Goal: Contribute content: Contribute content

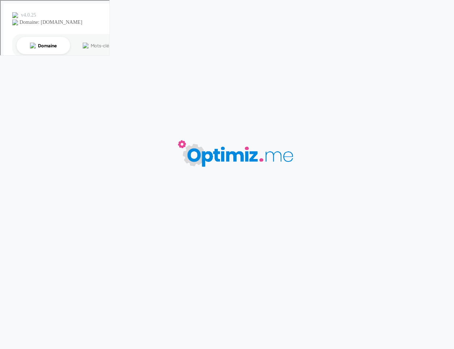
type input "Lavoixdunord - objet personnalisé"
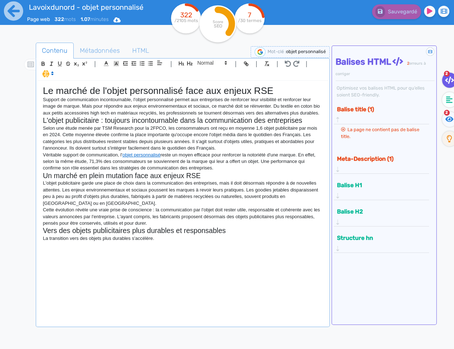
click at [150, 247] on div "Le marché de l'objet personnalisé face aux enjeux RSE Support de communication …" at bounding box center [183, 203] width 290 height 244
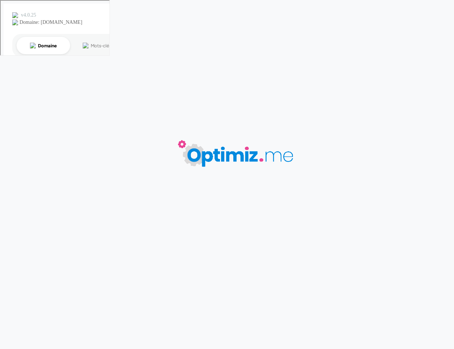
type input "Lavoixdunord - objet personnalisé"
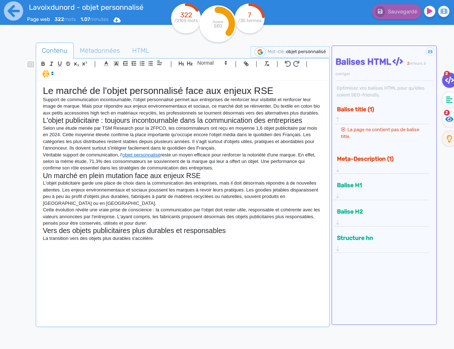
click at [182, 240] on p "La transition vers des objets plus durables s'accélère." at bounding box center [183, 238] width 280 height 7
click at [237, 251] on div "Le marché de l'objet personnalisé face aux enjeux RSE Support de communication …" at bounding box center [183, 203] width 290 height 244
click at [176, 245] on div "Le marché de l'objet personnalisé face aux enjeux RSE Support de communication …" at bounding box center [183, 203] width 290 height 244
click at [225, 251] on div "Le marché de l'objet personnalisé face aux enjeux RSE Support de communication …" at bounding box center [183, 203] width 290 height 244
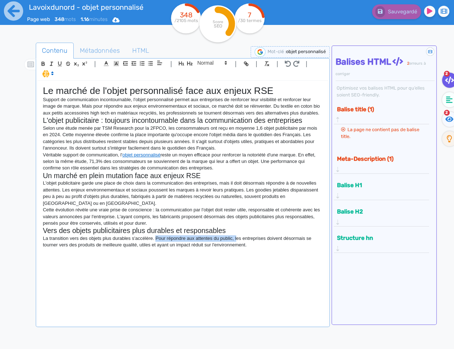
drag, startPoint x: 239, startPoint y: 239, endPoint x: 157, endPoint y: 235, distance: 81.7
click at [157, 237] on p "La transition vers des objets plus durables s'accélère. Pour répondre aux atten…" at bounding box center [183, 241] width 280 height 13
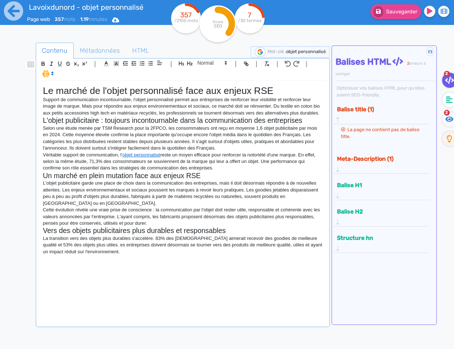
drag, startPoint x: 113, startPoint y: 256, endPoint x: 96, endPoint y: 253, distance: 16.9
click at [112, 256] on div "Le marché de l'objet personnalisé face aux enjeux RSE Support de communication …" at bounding box center [183, 203] width 290 height 244
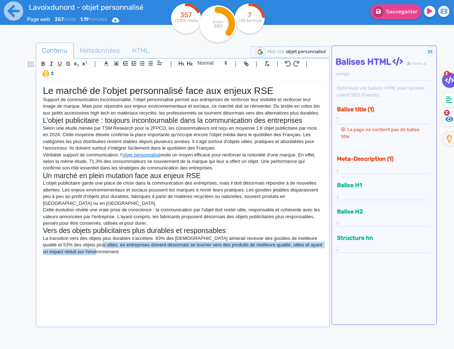
drag, startPoint x: 104, startPoint y: 256, endPoint x: 90, endPoint y: 245, distance: 17.7
click at [90, 245] on div "Le marché de l'objet personnalisé face aux enjeux RSE Support de communication …" at bounding box center [183, 203] width 290 height 244
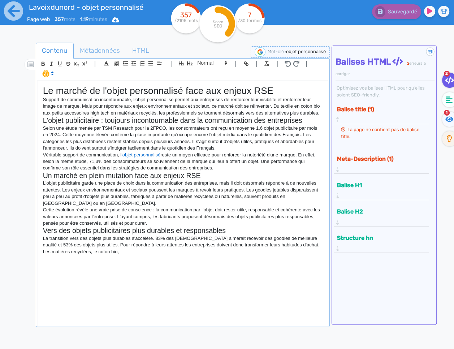
drag, startPoint x: 133, startPoint y: 255, endPoint x: 144, endPoint y: 255, distance: 10.8
click at [137, 255] on div "Le marché de l'objet personnalisé face aux enjeux RSE Support de communication …" at bounding box center [183, 203] width 290 height 244
click at [173, 275] on div "Le marché de l'objet personnalisé face aux enjeux RSE Support de communication …" at bounding box center [183, 203] width 290 height 244
click at [167, 252] on p "Les matières recyclées, le coton bio," at bounding box center [183, 251] width 280 height 7
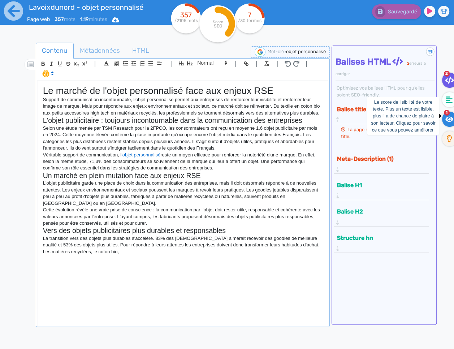
click at [444, 122] on fa-icon at bounding box center [449, 119] width 15 height 15
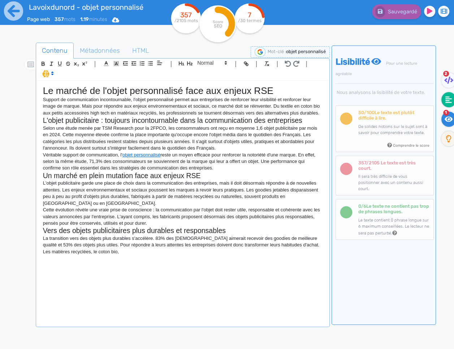
drag, startPoint x: 451, startPoint y: 99, endPoint x: 444, endPoint y: 99, distance: 7.2
click at [451, 99] on icon at bounding box center [448, 99] width 7 height 7
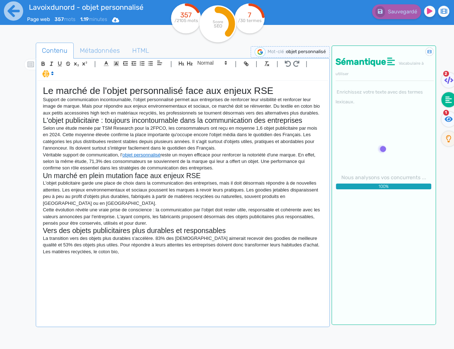
click at [206, 269] on div "Le marché de l'objet personnalisé face aux enjeux RSE Support de communication …" at bounding box center [183, 203] width 290 height 244
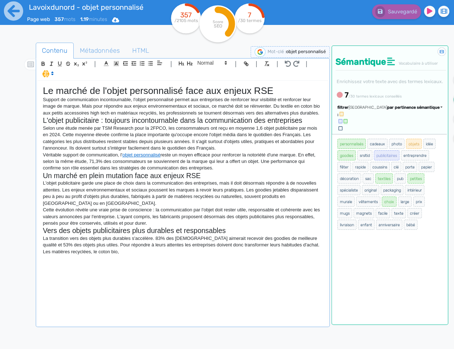
click at [412, 110] on span "par pertinence sémantique" at bounding box center [413, 107] width 52 height 5
click at [403, 134] on link "par fréquence" at bounding box center [379, 129] width 61 height 10
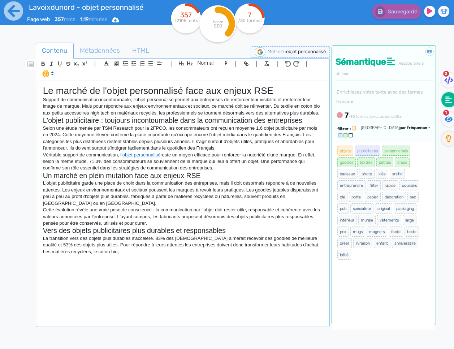
click at [224, 263] on div "Le marché de l'objet personnalisé face aux enjeux RSE Support de communication …" at bounding box center [183, 203] width 290 height 244
click at [222, 263] on div "Le marché de l'objet personnalisé face aux enjeux RSE Support de communication …" at bounding box center [183, 203] width 290 height 244
click at [91, 251] on p "Les matières recyclées, le coton bio," at bounding box center [183, 251] width 280 height 7
click at [249, 239] on p "La transition vers des objets plus durables s'accélère. 83% des [DEMOGRAPHIC_DA…" at bounding box center [183, 241] width 280 height 13
click at [248, 239] on p "La transition vers des objets plus durables s'accélère. 83% des [DEMOGRAPHIC_DA…" at bounding box center [183, 241] width 280 height 13
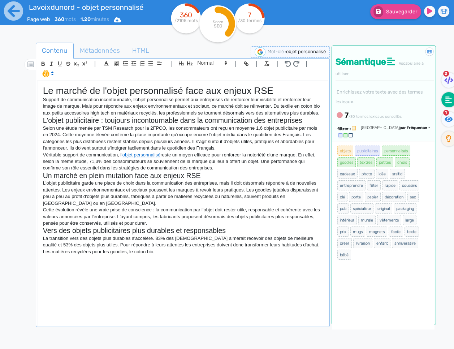
click at [128, 254] on p "Les matières recyclées pour les goodies, le coton bio," at bounding box center [183, 251] width 280 height 7
drag, startPoint x: 302, startPoint y: 251, endPoint x: 277, endPoint y: 253, distance: 25.0
click at [277, 253] on p "Les matières recyclées pour les goodies et le coton bio ou recyclé pour le text…" at bounding box center [183, 251] width 280 height 7
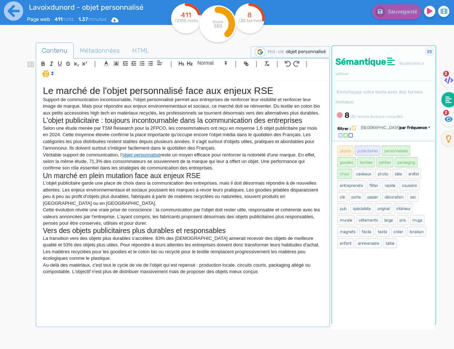
click at [277, 274] on p "Au-delà des matériaux, c'est tout le cycle de vie de l'objet qui est repensé : …" at bounding box center [183, 268] width 280 height 13
click at [390, 9] on span "Sauvegarder" at bounding box center [401, 12] width 31 height 6
click at [147, 98] on p "Support de communication incontournable, l'objet personnalisé permet aux entrep…" at bounding box center [183, 106] width 280 height 20
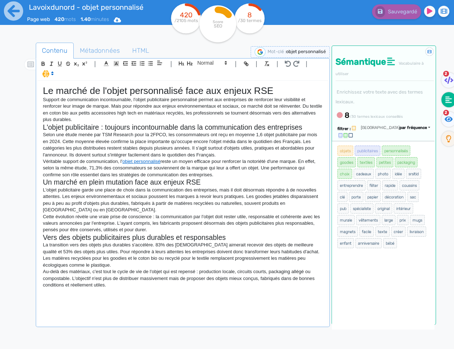
click at [129, 301] on div "Le marché de l'objet personnalisé face aux enjeux RSE Support de communication …" at bounding box center [183, 203] width 290 height 244
click at [125, 287] on p "Au-delà des matériaux, c'est tout le cycle de vie de l'objet qui est repensé : …" at bounding box center [183, 278] width 280 height 20
click at [137, 88] on h1 "Le marché de l'objet personnalisé face aux enjeux RSE" at bounding box center [183, 90] width 280 height 11
click at [138, 300] on div "Le marché de l'objet personnalisé face aux enjeux RSE Support de communication …" at bounding box center [183, 203] width 290 height 244
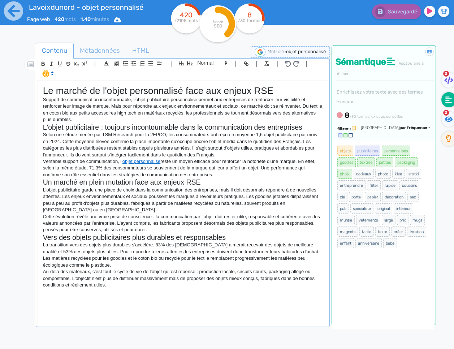
click at [129, 298] on div "Le marché de l'objet personnalisé face aux enjeux RSE Support de communication …" at bounding box center [183, 203] width 290 height 244
click at [127, 298] on div "Le marché de l'objet personnalisé face aux enjeux RSE Support de communication …" at bounding box center [183, 203] width 290 height 244
click at [188, 287] on p "Au-delà des matériaux, c'est tout le cycle de vie de l'objet qui est repensé : …" at bounding box center [183, 278] width 280 height 20
click at [166, 290] on div "Le marché de l'objet personnalisé face aux enjeux RSE Support de communication …" at bounding box center [183, 203] width 290 height 244
click at [449, 118] on icon at bounding box center [449, 118] width 8 height 5
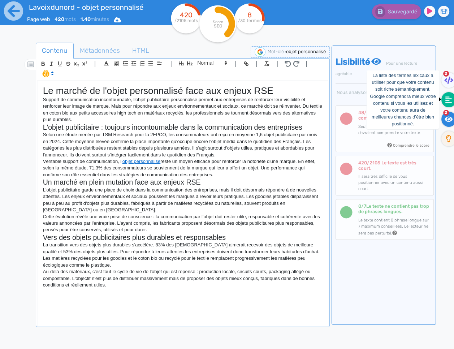
click at [449, 103] on fa-icon at bounding box center [448, 99] width 15 height 15
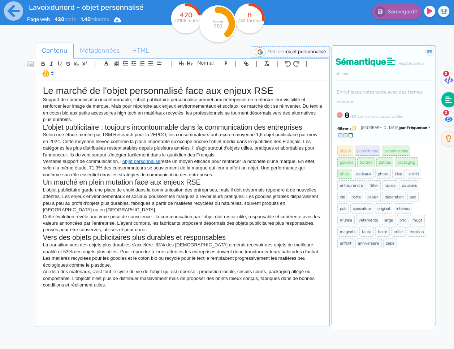
click at [127, 300] on div "Le marché de l'objet personnalisé face aux enjeux RSE Support de communication …" at bounding box center [183, 203] width 290 height 244
click at [108, 299] on div "Le marché de l'objet personnalisé face aux enjeux RSE Support de communication …" at bounding box center [183, 203] width 290 height 244
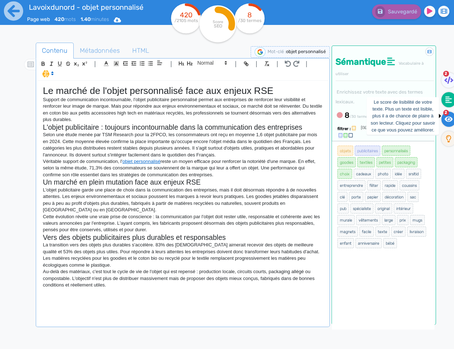
click at [450, 119] on icon at bounding box center [449, 119] width 8 height 7
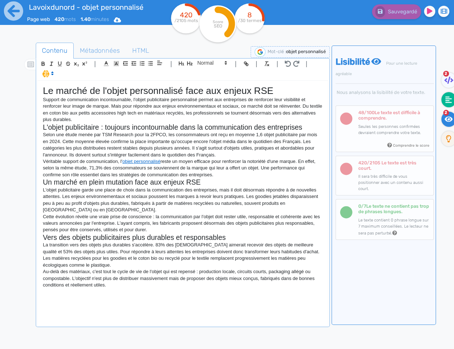
click at [450, 101] on icon at bounding box center [448, 99] width 7 height 7
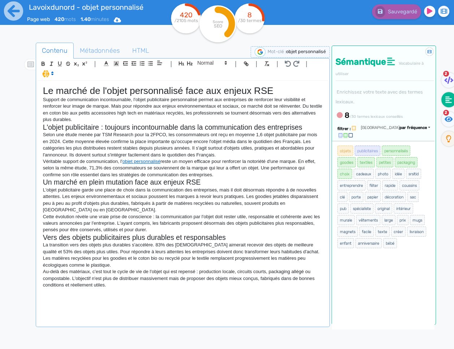
click at [91, 293] on p at bounding box center [183, 291] width 280 height 7
click at [228, 173] on p "Véritable support de communication, l' objet personnalisé reste un moyen effica…" at bounding box center [183, 168] width 280 height 20
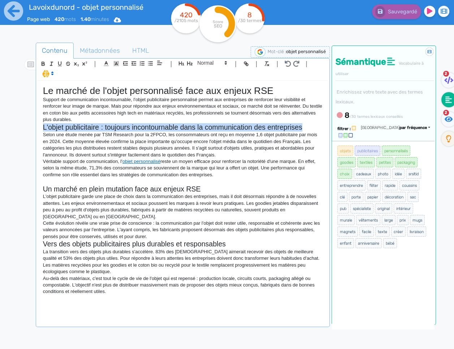
drag, startPoint x: 289, startPoint y: 127, endPoint x: 36, endPoint y: 124, distance: 253.2
click at [36, 124] on div "| | H3 H4 H5 H6 Normal | | | | Le marché de l'objet personnalisé face aux enjeu…" at bounding box center [183, 192] width 294 height 269
copy h2 "L'objet publicitaire : toujours incontournable dans la communication des entrep…"
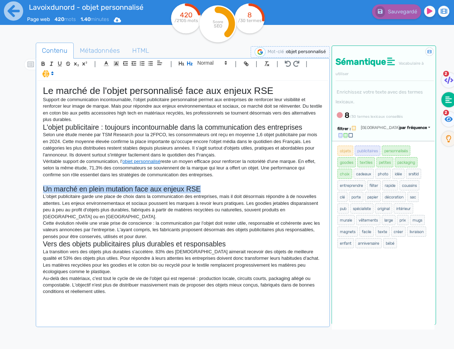
drag, startPoint x: 145, startPoint y: 191, endPoint x: 20, endPoint y: 193, distance: 125.7
click at [20, 192] on div "Contenu Métadonnées HTML | | H3 H4 H5 H6 Normal | | | | Le marché de l'objet pe…" at bounding box center [235, 214] width 437 height 359
copy h2 "Un marché en plein mutation face aux enjeux RSE"
click at [86, 181] on p at bounding box center [183, 181] width 280 height 7
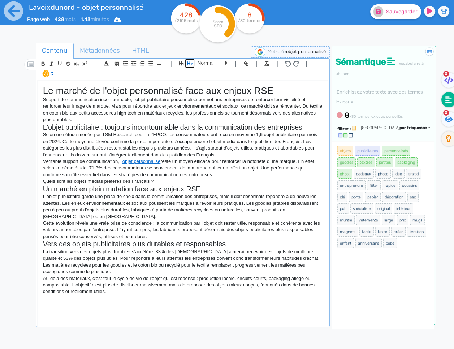
click at [190, 64] on icon "button" at bounding box center [189, 63] width 5 height 4
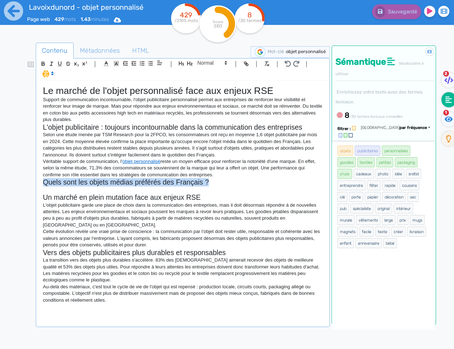
drag, startPoint x: 219, startPoint y: 181, endPoint x: 46, endPoint y: 181, distance: 173.0
click at [45, 181] on h2 "Quels sont les objets médias préférés des Français ?" at bounding box center [183, 182] width 280 height 8
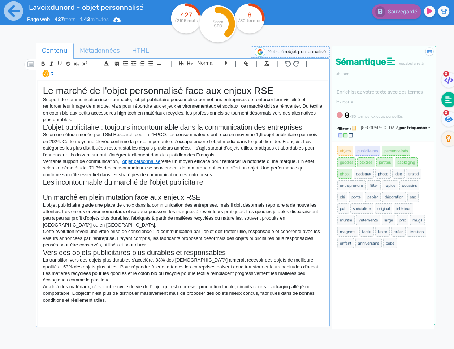
click at [70, 190] on p at bounding box center [183, 190] width 280 height 7
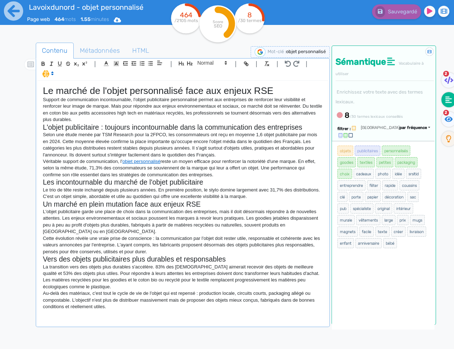
click at [267, 199] on p "Le trio de tête reste inchangé depuis plusieurs années. En première position, l…" at bounding box center [183, 193] width 280 height 13
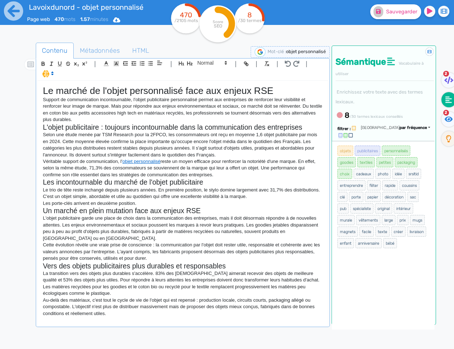
click at [74, 205] on p "Les porte-clés arrivent en deuxième position." at bounding box center [183, 203] width 280 height 7
click at [174, 206] on p "Les porte-clés (19,4%) arrivent en deuxième position." at bounding box center [183, 203] width 280 height 7
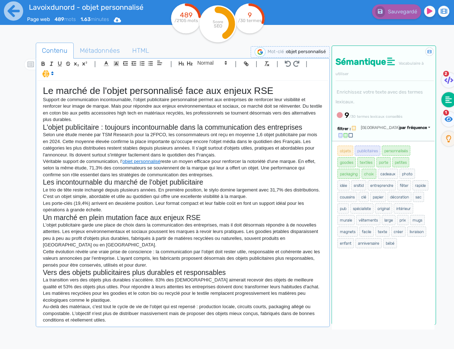
click at [124, 208] on p "Les porte-clés (19,4%) arrivent en deuxième position. Leur format compact et le…" at bounding box center [183, 206] width 280 height 13
click at [125, 208] on p "Les porte-clés (19,4%) arrivent en deuxième position. Leur format compact et le…" at bounding box center [183, 206] width 280 height 13
click at [124, 208] on p "Les porte-clés (19,4%) arrivent en deuxième position. Leur format compact et le…" at bounding box center [183, 206] width 280 height 13
click at [120, 209] on p "Les porte-clés (19,4%) arrivent en deuxième position. Leur format compact et le…" at bounding box center [183, 206] width 280 height 13
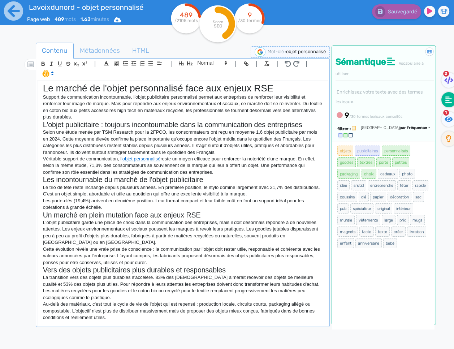
scroll to position [3, 0]
click at [217, 172] on p "Véritable support de communication, l' objet personnalisé reste un moyen effica…" at bounding box center [183, 166] width 280 height 20
click at [110, 204] on p "Les porte-clés (19,4%) arrivent en deuxième position. Leur format compact et le…" at bounding box center [183, 204] width 280 height 13
drag, startPoint x: 152, startPoint y: 195, endPoint x: 204, endPoint y: 185, distance: 53.1
click at [156, 195] on p "Le trio de tête reste inchangé depuis plusieurs années. En première position, l…" at bounding box center [183, 190] width 280 height 13
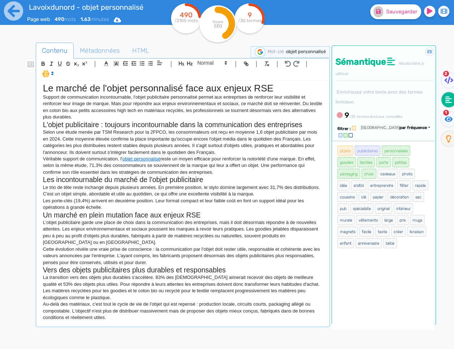
click at [126, 207] on p "Les porte-clés (19,4%) arrivent en deuxième position. Leur format compact et le…" at bounding box center [183, 204] width 280 height 13
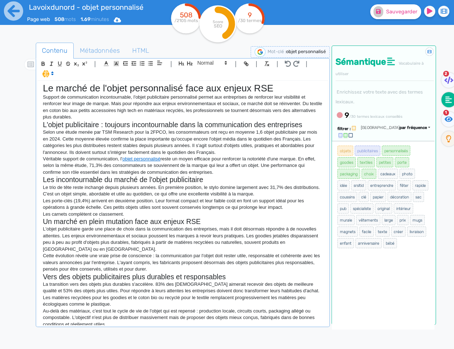
click at [69, 214] on p "Les carnets complètent ce classement." at bounding box center [183, 214] width 280 height 7
click at [160, 215] on p "Les carnets (15,2%) complètent ce classement." at bounding box center [183, 214] width 280 height 7
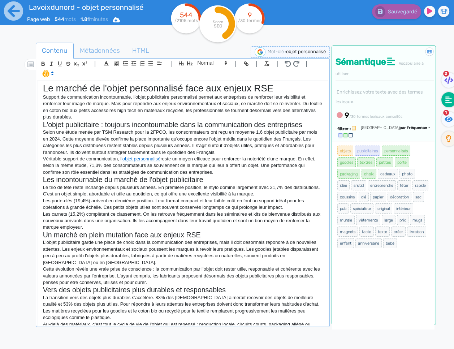
click at [255, 214] on p "Les carnets (15,2%) complètent ce classement. On les retrouve fréquemment dans …" at bounding box center [183, 221] width 280 height 20
click at [103, 226] on p "Les carnets (15,2%) complètent ce classement. On les retrouve fréquemment dans …" at bounding box center [183, 221] width 280 height 20
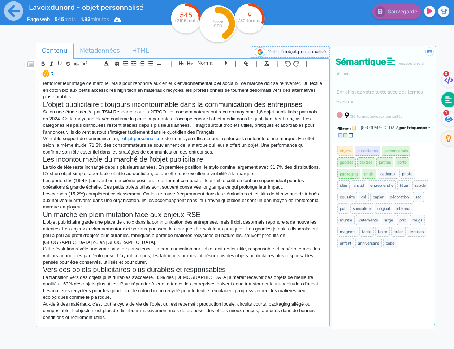
click at [141, 318] on p "Au-delà des matériaux, c'est tout le cycle de vie de l'objet qui est repensé : …" at bounding box center [183, 311] width 280 height 20
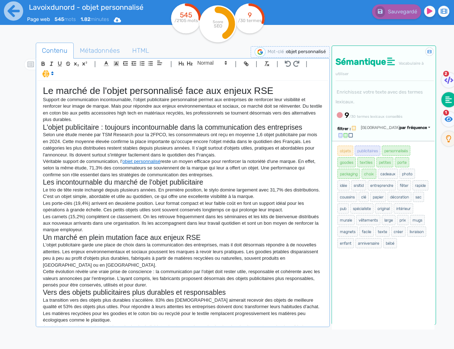
click at [124, 121] on p "Support de communication incontournable, l'objet publicitaire personnalisé perm…" at bounding box center [183, 109] width 280 height 27
click at [168, 100] on p "Support de communication incontournable, l'objet publicitaire personnalisé perm…" at bounding box center [183, 109] width 280 height 27
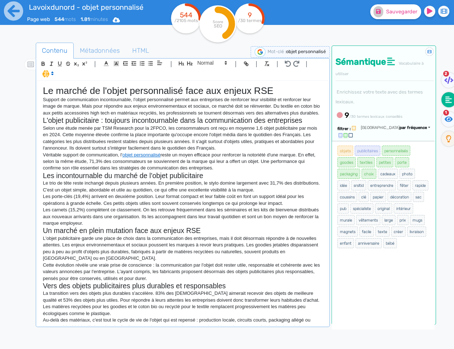
click at [169, 92] on h1 "Le marché de l'objet personnalisé face aux enjeux RSE" at bounding box center [183, 90] width 280 height 11
click at [165, 100] on p "Support de communication incontournable, l'objet personnalisé permet aux entrep…" at bounding box center [183, 106] width 280 height 20
drag, startPoint x: 247, startPoint y: 199, endPoint x: 215, endPoint y: 237, distance: 49.8
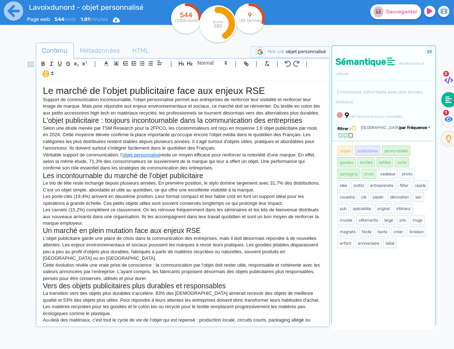
click at [247, 199] on p "Les porte-clés (19,4%) arrivent en deuxième position. Leur format compact et le…" at bounding box center [183, 199] width 280 height 13
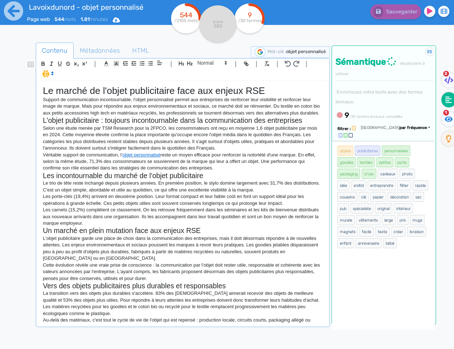
scroll to position [16, 0]
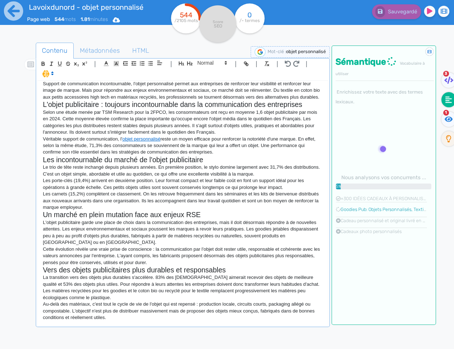
click at [131, 317] on p "Au-delà des matériaux, c'est tout le cycle de vie de l'objet qui est repensé : …" at bounding box center [183, 311] width 280 height 20
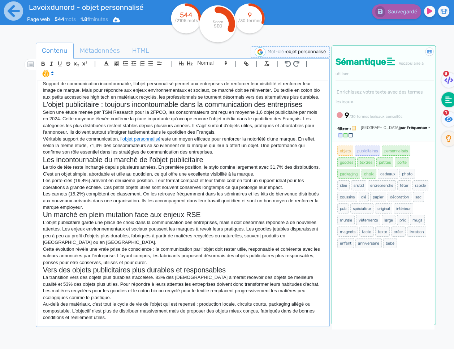
scroll to position [0, 0]
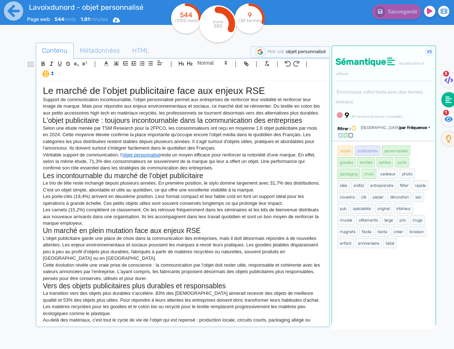
click at [160, 98] on p "Support de communication incontournable, l'objet personnalisé permet aux entrep…" at bounding box center [183, 106] width 280 height 20
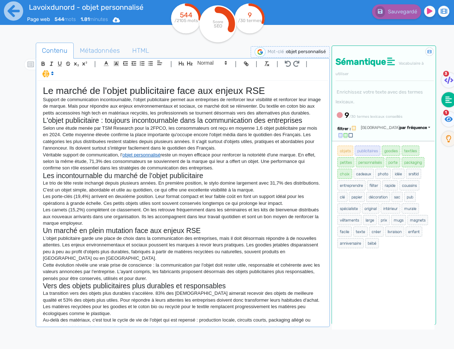
click at [144, 154] on link "objet personnalisé" at bounding box center [141, 154] width 38 height 5
click at [220, 157] on p "Véritable support de communication, l' objet personnalisé reste un moyen effica…" at bounding box center [183, 162] width 280 height 20
click at [226, 169] on p "Véritable support de communication, l' objet personnalisé reste un moyen effica…" at bounding box center [183, 162] width 280 height 20
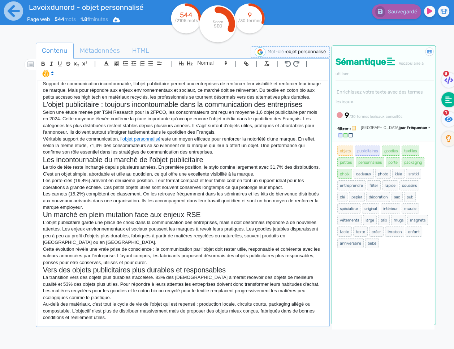
click at [114, 270] on h2 "Vers des objets publicitaires plus durables et responsables" at bounding box center [183, 270] width 280 height 8
click at [398, 12] on span "Sauvegarder" at bounding box center [401, 12] width 31 height 6
click at [181, 315] on p "Au-delà des matériaux, c'est tout le cycle de vie de l'objet qui est repensé : …" at bounding box center [183, 311] width 280 height 20
click at [129, 317] on p "Au-delà des matériaux, c'est tout le cycle de vie de l'objet qui est repensé : …" at bounding box center [183, 311] width 280 height 20
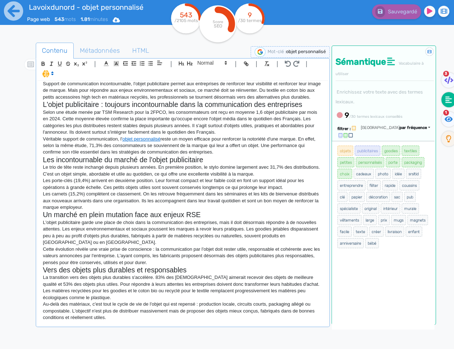
scroll to position [0, 0]
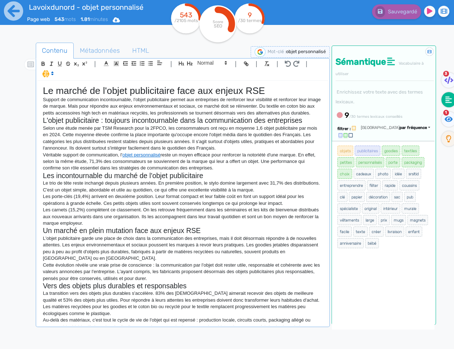
click at [179, 221] on p "Les carnets (15,2%) complètent ce classement. On les retrouve fréquemment dans …" at bounding box center [183, 217] width 280 height 20
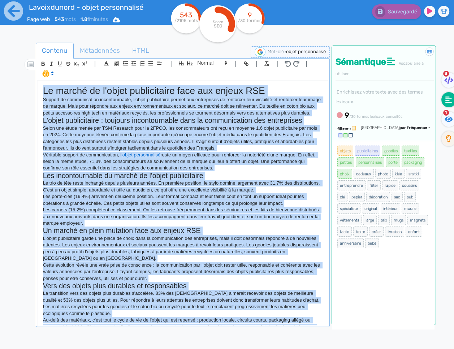
copy div "Lo ipsumd si a'conse adipiscingel sedd eiu tempor INC Utlabor et doloremagnaal …"
click at [176, 233] on h2 "Un marché en plein mutation face aux enjeux RSE" at bounding box center [183, 230] width 280 height 8
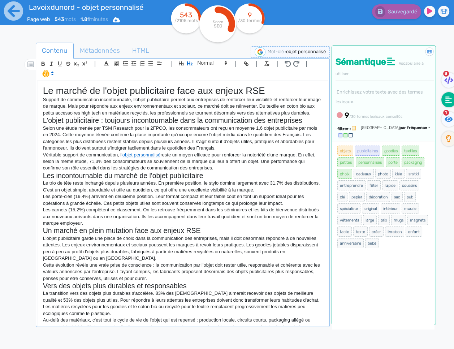
click at [231, 92] on h1 "Le marché de l'objet publicitaire face aux enjeux RSE" at bounding box center [183, 90] width 280 height 11
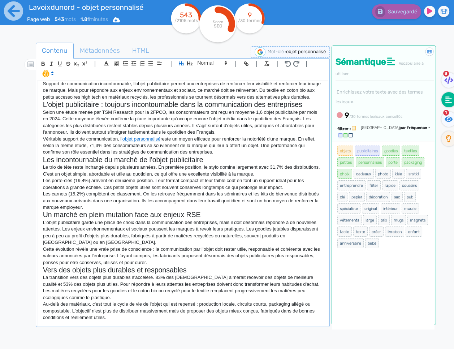
click at [217, 317] on p "Au-delà des matériaux, c'est tout le cycle de vie de l'objet qui est repensé : …" at bounding box center [183, 311] width 280 height 20
click at [12, 16] on icon at bounding box center [13, 10] width 19 height 19
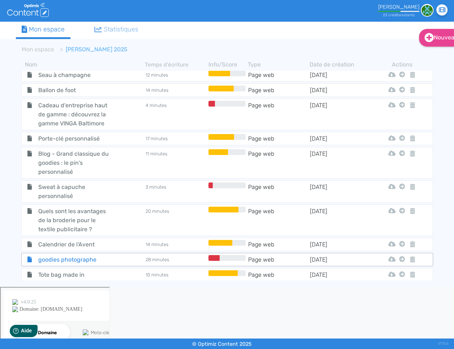
scroll to position [938, 0]
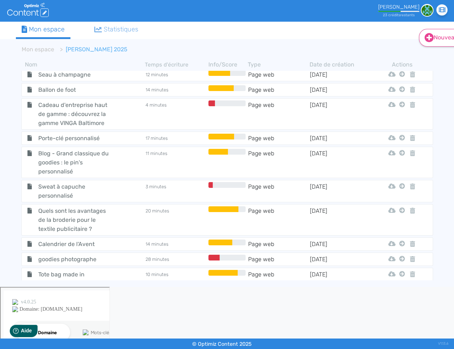
click at [439, 37] on link "Nouveau" at bounding box center [442, 38] width 47 height 18
click at [434, 59] on button "Contenu" at bounding box center [447, 56] width 58 height 12
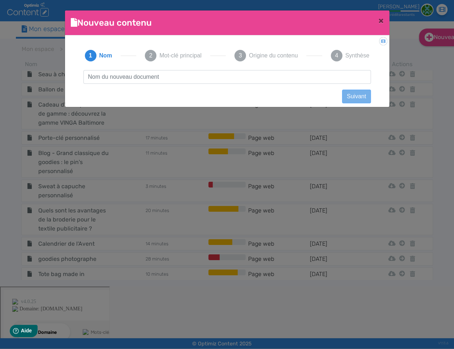
click at [128, 78] on input "text" at bounding box center [226, 77] width 287 height 14
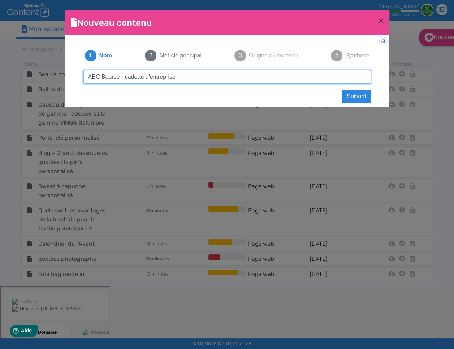
drag, startPoint x: 180, startPoint y: 76, endPoint x: 125, endPoint y: 77, distance: 54.9
click at [125, 77] on input "ABC Bourse - cadeau d'entreprise" at bounding box center [226, 77] width 287 height 14
type input "ABC Bourse - cadeau d'entreprise"
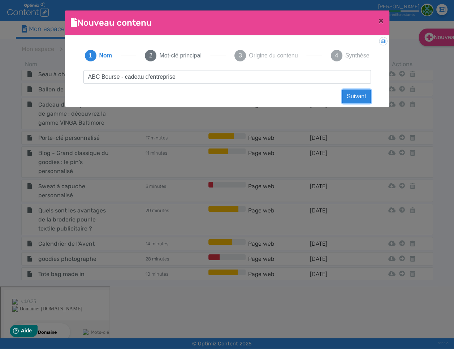
click at [363, 94] on button "Suivant" at bounding box center [356, 97] width 29 height 14
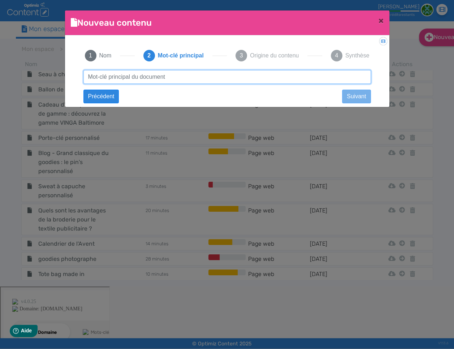
click at [155, 79] on input "text" at bounding box center [226, 77] width 287 height 14
paste input "cadeau d'entreprise"
type input "cadeau d'entreprise"
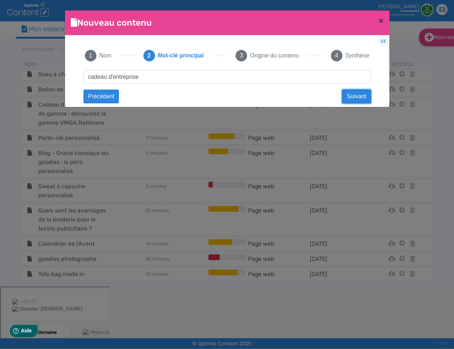
click at [350, 95] on button "Suivant" at bounding box center [356, 97] width 29 height 14
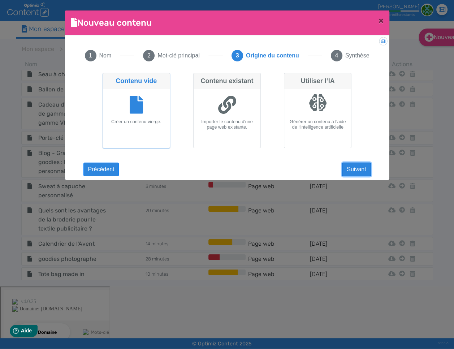
click at [350, 169] on button "Suivant" at bounding box center [356, 170] width 29 height 14
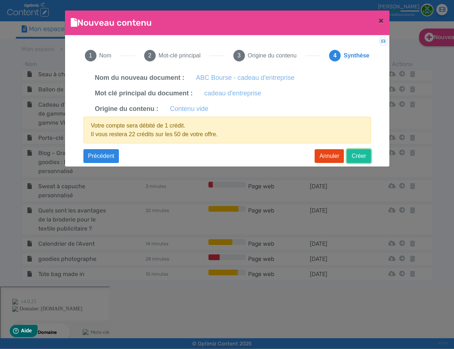
click at [351, 158] on button "Créer" at bounding box center [359, 156] width 24 height 14
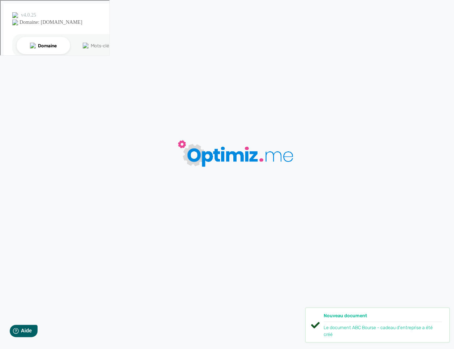
type input "ABC Bourse - cadeau d'entreprise"
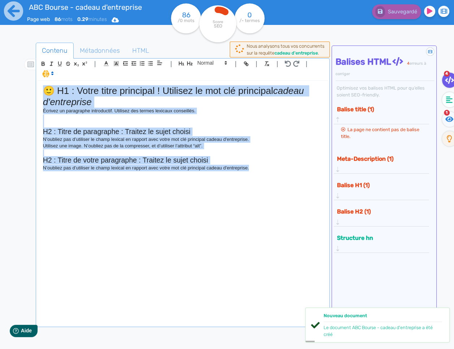
drag, startPoint x: 266, startPoint y: 177, endPoint x: 11, endPoint y: 74, distance: 274.8
click at [12, 74] on div "ABC Bourse - cadeau d'entreprise Page web 86 mots 0.29 minutes Html Pdf Word 86…" at bounding box center [227, 197] width 454 height 394
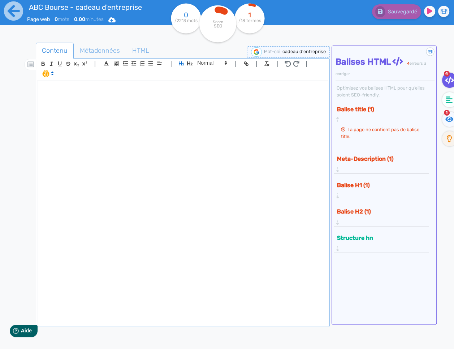
click at [78, 89] on h1 at bounding box center [183, 90] width 280 height 11
click at [116, 92] on h1 at bounding box center [183, 90] width 280 height 11
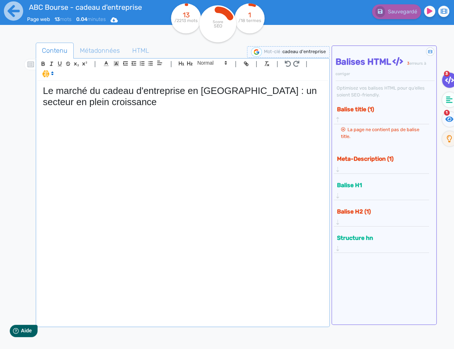
click at [86, 116] on div "Le marché du cadeau d'entreprise en [GEOGRAPHIC_DATA] : un secteur en plein cro…" at bounding box center [183, 203] width 290 height 244
click at [104, 121] on div "Le marché du cadeau d'entreprise en [GEOGRAPHIC_DATA] : un secteur en plein cro…" at bounding box center [183, 203] width 290 height 244
click at [100, 123] on div "Le marché du cadeau d'entreprise en [GEOGRAPHIC_DATA] : un secteur en plein cro…" at bounding box center [183, 203] width 290 height 244
click at [104, 116] on div "Le marché du cadeau d'entreprise en [GEOGRAPHIC_DATA] : un secteur en plein cro…" at bounding box center [183, 203] width 290 height 244
click at [72, 124] on div "Le marché du cadeau d'entreprise en [GEOGRAPHIC_DATA] : un secteur en plein cro…" at bounding box center [183, 203] width 290 height 244
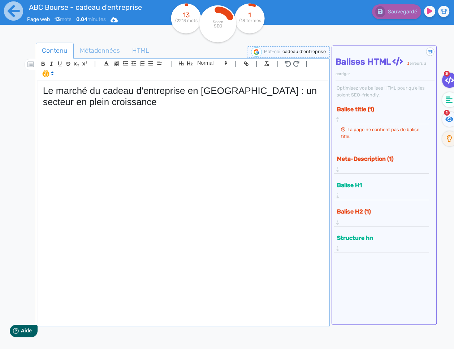
click at [75, 120] on div "Le marché du cadeau d'entreprise en [GEOGRAPHIC_DATA] : un secteur en plein cro…" at bounding box center [183, 203] width 290 height 244
click at [77, 126] on div "Le marché du cadeau d'entreprise en [GEOGRAPHIC_DATA] : un secteur en plein cro…" at bounding box center [183, 203] width 290 height 244
click at [83, 120] on div "Le marché du cadeau d'entreprise en [GEOGRAPHIC_DATA] : un secteur en plein cro…" at bounding box center [183, 203] width 290 height 244
click at [78, 115] on div "Le marché du cadeau d'entreprise en [GEOGRAPHIC_DATA] : un secteur en plein cro…" at bounding box center [183, 203] width 290 height 244
click at [93, 108] on p at bounding box center [183, 111] width 280 height 7
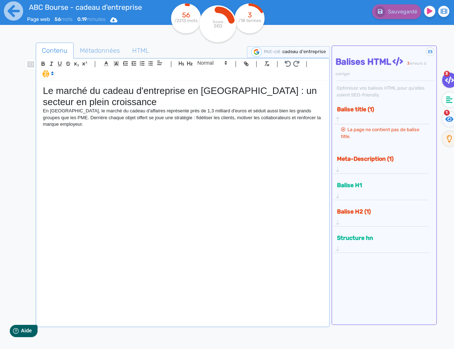
click at [176, 133] on div "Le marché du cadeau d'entreprise en [GEOGRAPHIC_DATA] : un secteur en plein cro…" at bounding box center [183, 203] width 290 height 244
click at [177, 130] on div "Le marché du cadeau d'entreprise en [GEOGRAPHIC_DATA] : un secteur en plein cro…" at bounding box center [183, 203] width 290 height 244
click at [316, 90] on h1 "Le marché du cadeau d'entreprise en [GEOGRAPHIC_DATA] : un secteur en plein cro…" at bounding box center [183, 96] width 280 height 22
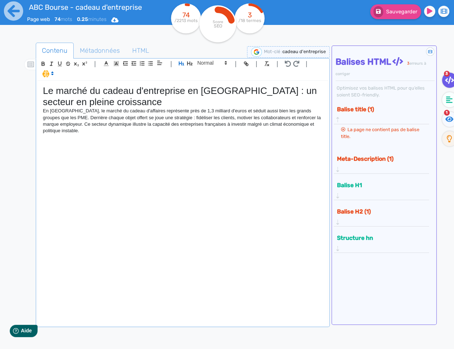
click at [137, 143] on div "Le marché du cadeau d'entreprise en [GEOGRAPHIC_DATA] : un secteur en pleine cr…" at bounding box center [183, 203] width 290 height 244
click at [412, 7] on button "Sauvegarder" at bounding box center [395, 11] width 51 height 15
click at [447, 100] on icon at bounding box center [449, 99] width 7 height 7
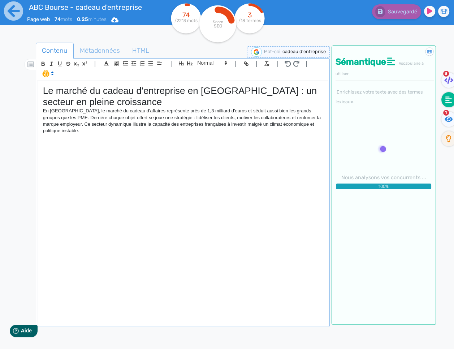
click at [99, 138] on p at bounding box center [183, 137] width 280 height 7
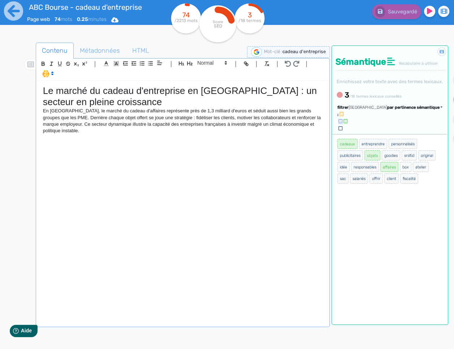
click at [91, 151] on div "Le marché du cadeau d'entreprise en [GEOGRAPHIC_DATA] : un secteur en pleine cr…" at bounding box center [183, 203] width 290 height 244
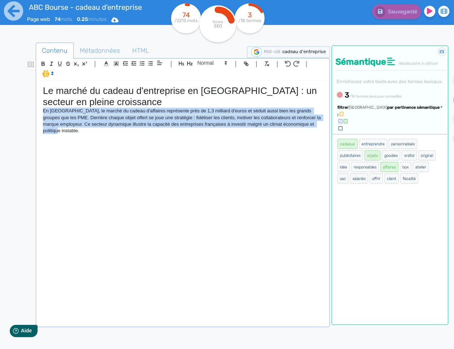
drag, startPoint x: 79, startPoint y: 133, endPoint x: 38, endPoint y: 111, distance: 47.2
click at [38, 111] on div "Le marché du cadeau d'entreprise en [GEOGRAPHIC_DATA] : un secteur en pleine cr…" at bounding box center [183, 203] width 290 height 244
copy p "En [GEOGRAPHIC_DATA], le marché du cadeau d'affaires représente près de 1,3 mil…"
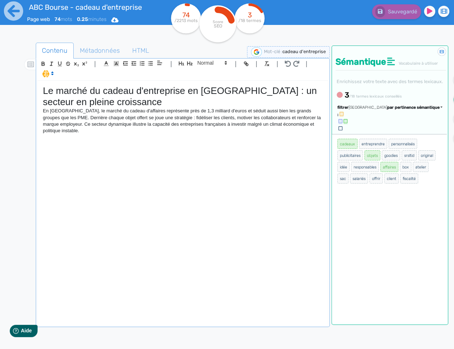
click at [51, 140] on p at bounding box center [183, 137] width 280 height 7
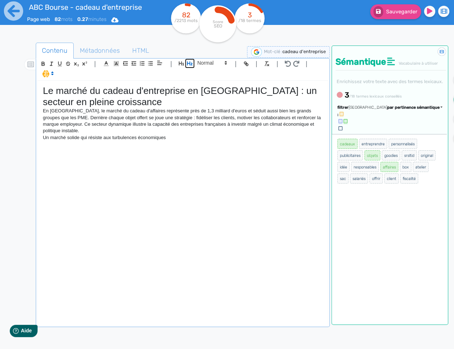
click at [192, 66] on button "button" at bounding box center [190, 63] width 8 height 8
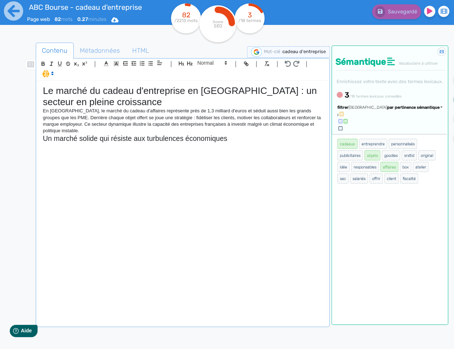
click at [156, 146] on p at bounding box center [183, 146] width 280 height 7
click at [115, 150] on div "Le marché du cadeau d'entreprise en [GEOGRAPHIC_DATA] : un secteur en pleine cr…" at bounding box center [183, 203] width 290 height 244
click at [103, 152] on div "Le marché du cadeau d'entreprise en [GEOGRAPHIC_DATA] : un secteur en pleine cr…" at bounding box center [183, 203] width 290 height 244
drag, startPoint x: 230, startPoint y: 141, endPoint x: 101, endPoint y: 140, distance: 128.9
click at [101, 140] on h2 "Un marché solide qui résiste aux turbulences économiques" at bounding box center [183, 138] width 280 height 8
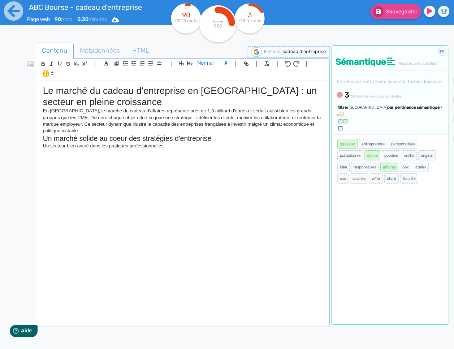
click at [202, 62] on span at bounding box center [211, 63] width 35 height 9
click at [201, 77] on span at bounding box center [211, 75] width 29 height 13
click at [56, 156] on div "Le marché du cadeau d'entreprise en [GEOGRAPHIC_DATA] : un secteur en pleine cr…" at bounding box center [183, 203] width 290 height 244
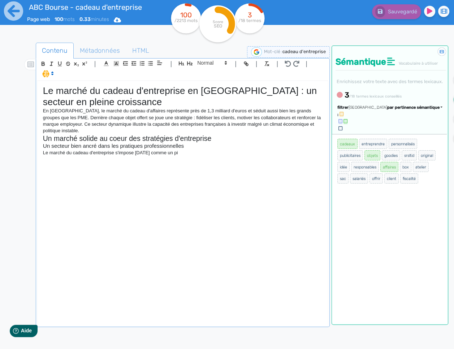
drag, startPoint x: 202, startPoint y: 159, endPoint x: 43, endPoint y: 155, distance: 158.2
click at [43, 155] on div "Le marché du cadeau d'entreprise en [GEOGRAPHIC_DATA] : un secteur en pleine cr…" at bounding box center [183, 203] width 290 height 244
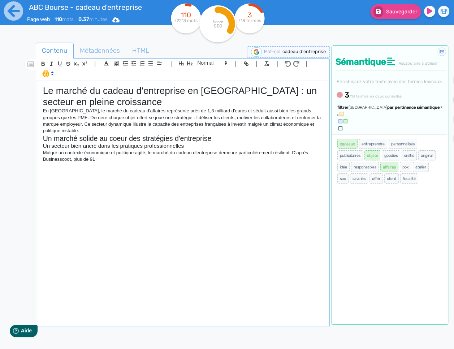
click at [311, 152] on p "Malgré un contexte économique et politique agité, le marché du cadeau d'entrepr…" at bounding box center [183, 156] width 280 height 13
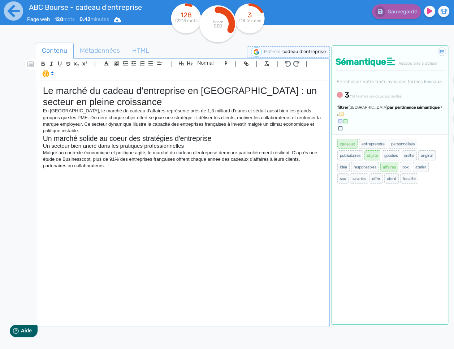
drag, startPoint x: 144, startPoint y: 182, endPoint x: 138, endPoint y: 183, distance: 5.5
click at [140, 183] on div "Le marché du cadeau d'entreprise en [GEOGRAPHIC_DATA] : un secteur en pleine cr…" at bounding box center [183, 203] width 290 height 244
click at [82, 177] on div "Le marché du cadeau d'entreprise en [GEOGRAPHIC_DATA] : un secteur en pleine cr…" at bounding box center [183, 203] width 290 height 244
click at [86, 187] on div "Le marché du cadeau d'entreprise en [GEOGRAPHIC_DATA] : un secteur en pleine cr…" at bounding box center [183, 203] width 290 height 244
drag, startPoint x: 220, startPoint y: 153, endPoint x: 178, endPoint y: 154, distance: 41.5
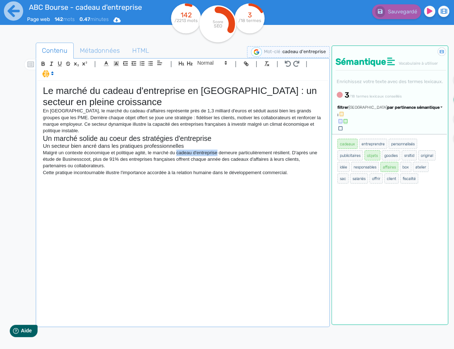
click at [178, 155] on p "Malgré un contexte économique et politique agité, le marché du cadeau d'entrepr…" at bounding box center [183, 160] width 280 height 20
click at [243, 66] on icon "button" at bounding box center [246, 64] width 6 height 6
paste input "[URL][DOMAIN_NAME]"
type input "[URL][DOMAIN_NAME]"
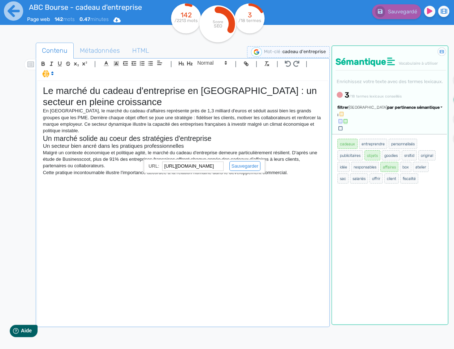
click at [243, 168] on link at bounding box center [242, 165] width 37 height 5
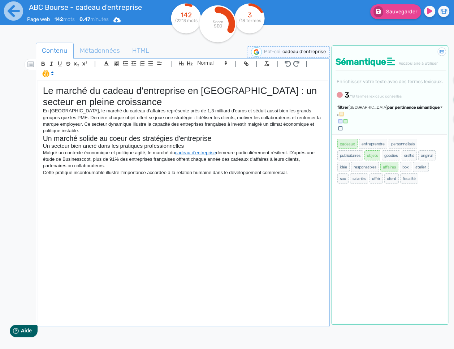
click at [307, 182] on div "Le marché du cadeau d'entreprise en [GEOGRAPHIC_DATA] : un secteur en pleine cr…" at bounding box center [183, 203] width 290 height 244
click at [299, 179] on div "Le marché du cadeau d'entreprise en [GEOGRAPHIC_DATA] : un secteur en pleine cr…" at bounding box center [183, 203] width 290 height 244
click at [308, 182] on div "Le marché du cadeau d'entreprise en [GEOGRAPHIC_DATA] : un secteur en pleine cr…" at bounding box center [183, 203] width 290 height 244
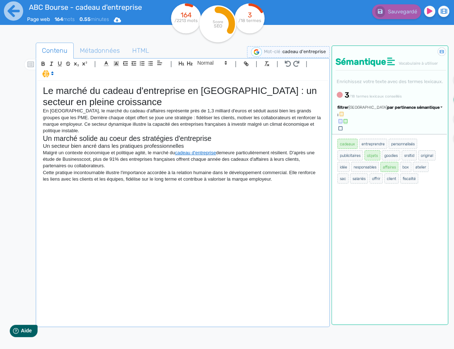
click at [266, 199] on div "Le marché du cadeau d'entreprise en [GEOGRAPHIC_DATA] : un secteur en pleine cr…" at bounding box center [183, 203] width 290 height 244
click at [193, 188] on p at bounding box center [183, 186] width 280 height 7
click at [192, 188] on p at bounding box center [183, 186] width 280 height 7
click at [286, 190] on div "Le marché du cadeau d'entreprise en [GEOGRAPHIC_DATA] : un secteur en pleine cr…" at bounding box center [183, 203] width 290 height 244
drag, startPoint x: 210, startPoint y: 62, endPoint x: 206, endPoint y: 78, distance: 16.6
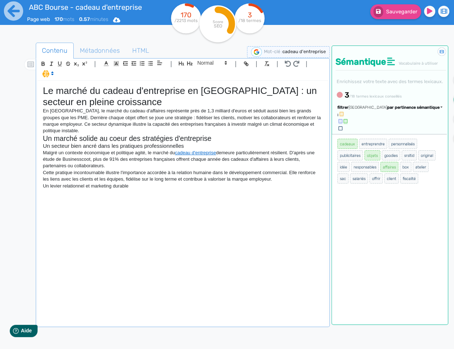
click at [210, 62] on span at bounding box center [211, 63] width 35 height 9
click at [207, 75] on span at bounding box center [211, 75] width 29 height 13
drag, startPoint x: 165, startPoint y: 142, endPoint x: 154, endPoint y: 142, distance: 11.2
click at [164, 142] on h2 "Un marché solide au coeur des stratégies d'entreprise" at bounding box center [183, 138] width 280 height 8
click at [99, 194] on p at bounding box center [183, 192] width 280 height 7
